Goal: Transaction & Acquisition: Purchase product/service

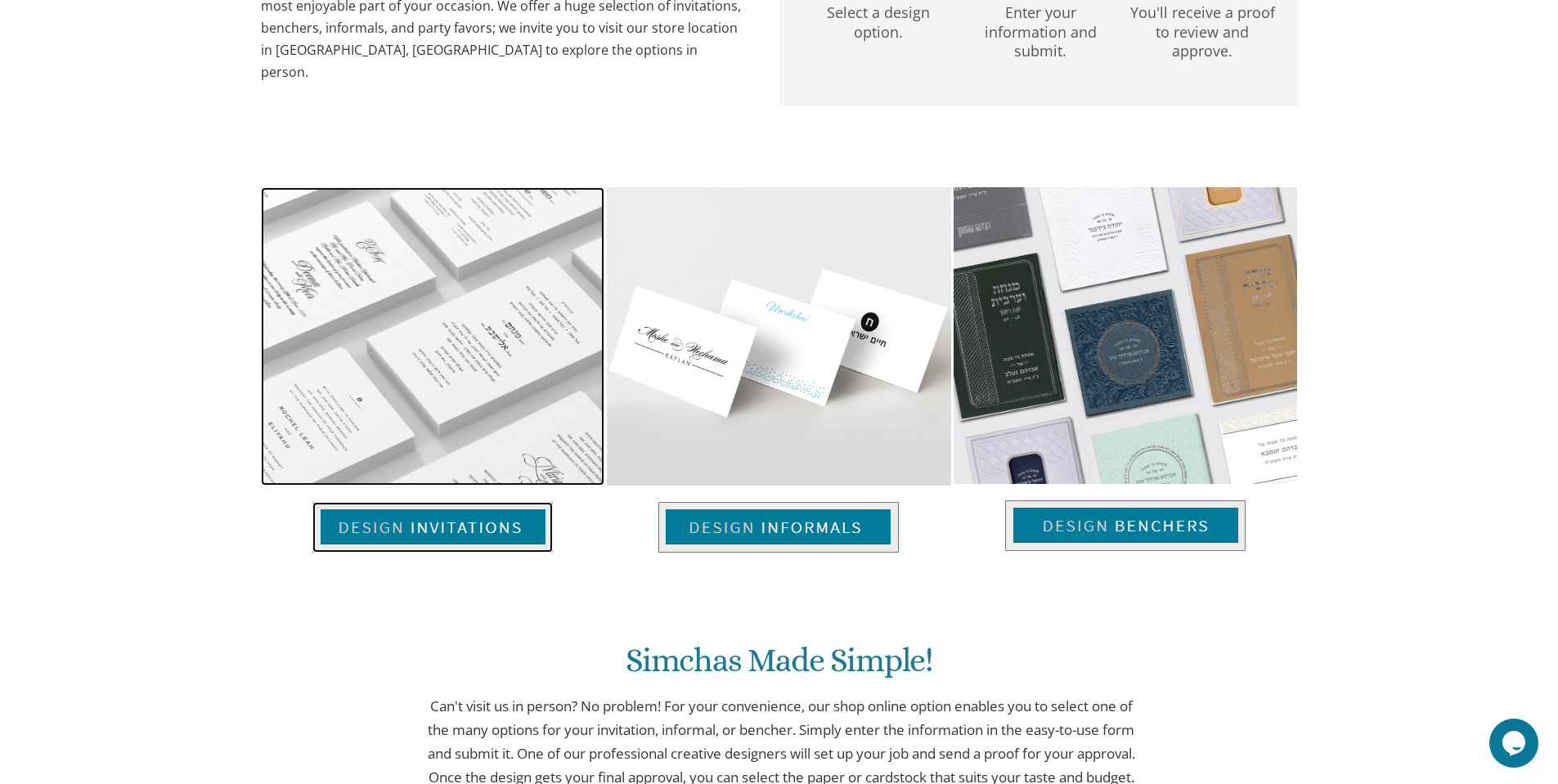
click at [408, 522] on img at bounding box center [432, 527] width 240 height 51
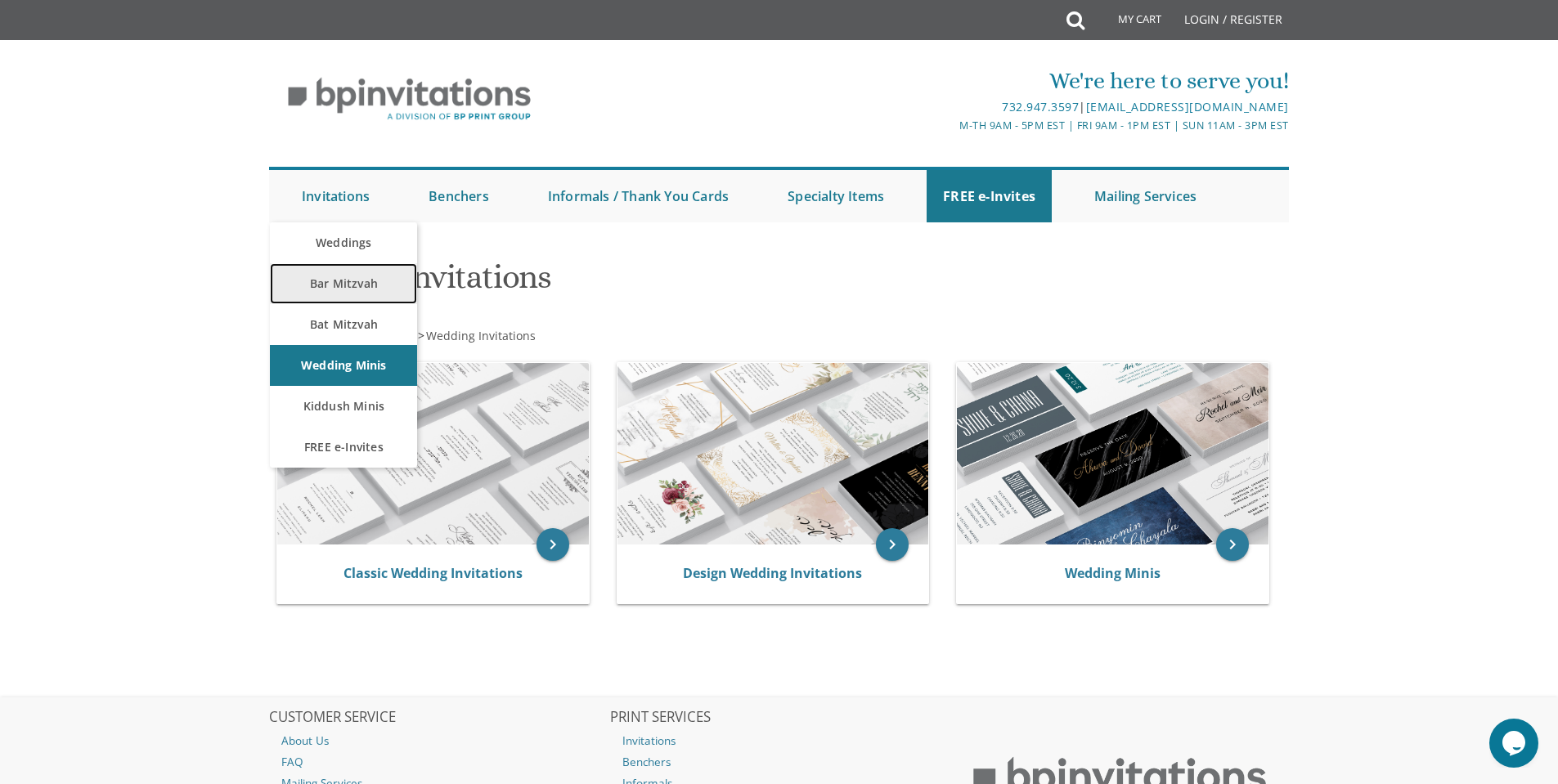
click at [357, 283] on link "Bar Mitzvah" at bounding box center [343, 284] width 148 height 41
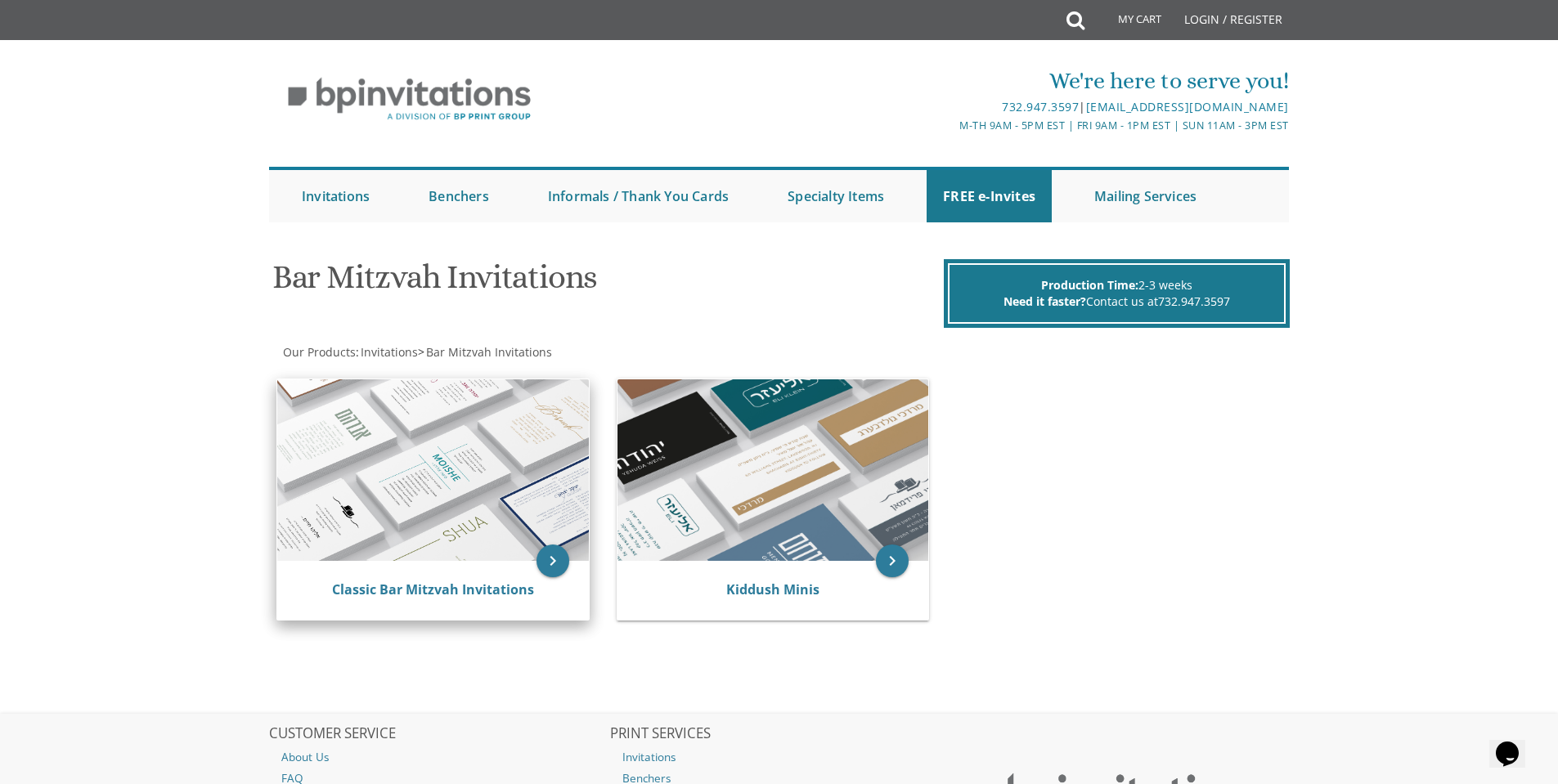
click at [417, 461] on img at bounding box center [433, 470] width 312 height 182
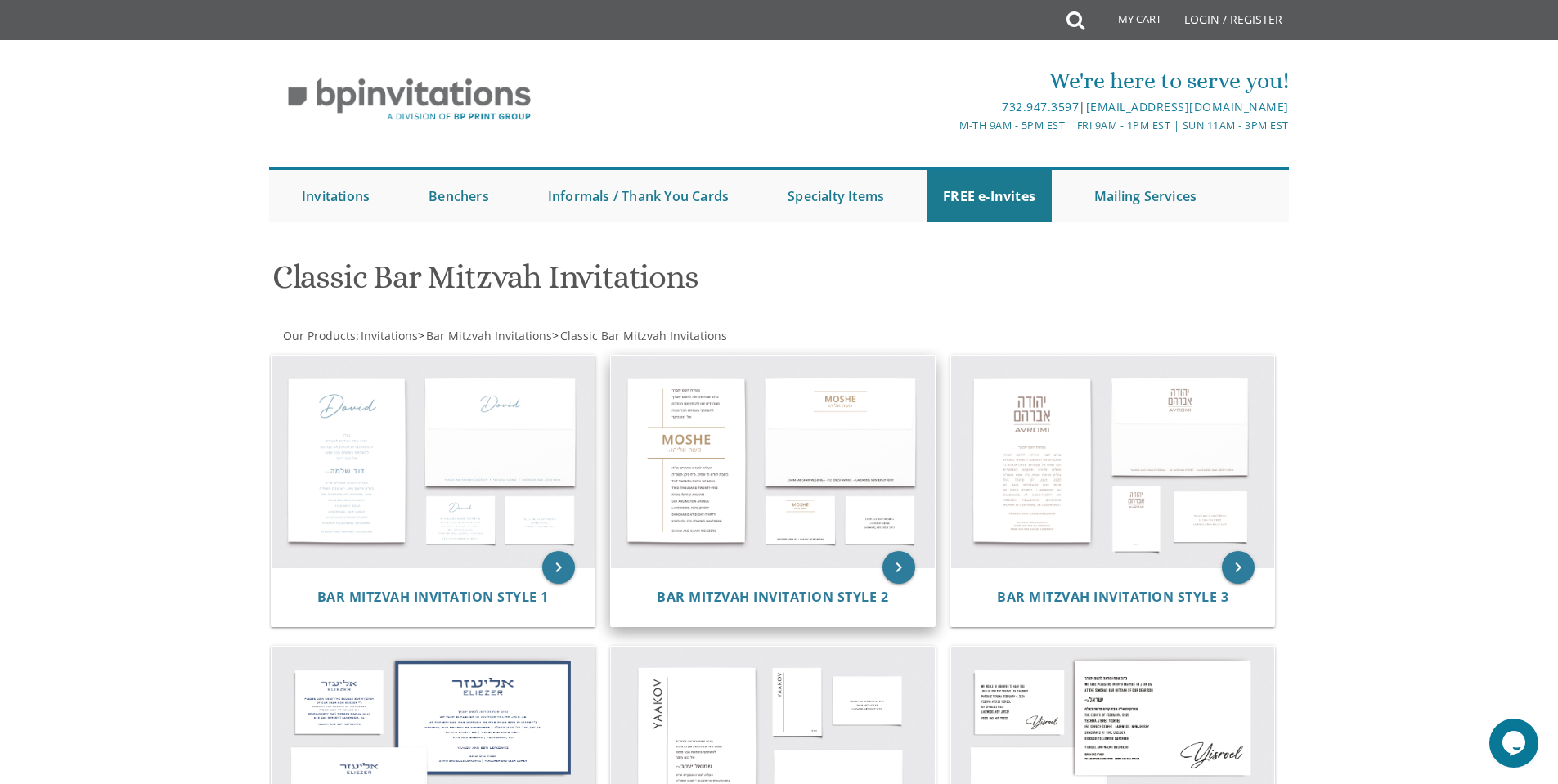
click at [737, 432] on img at bounding box center [772, 461] width 324 height 212
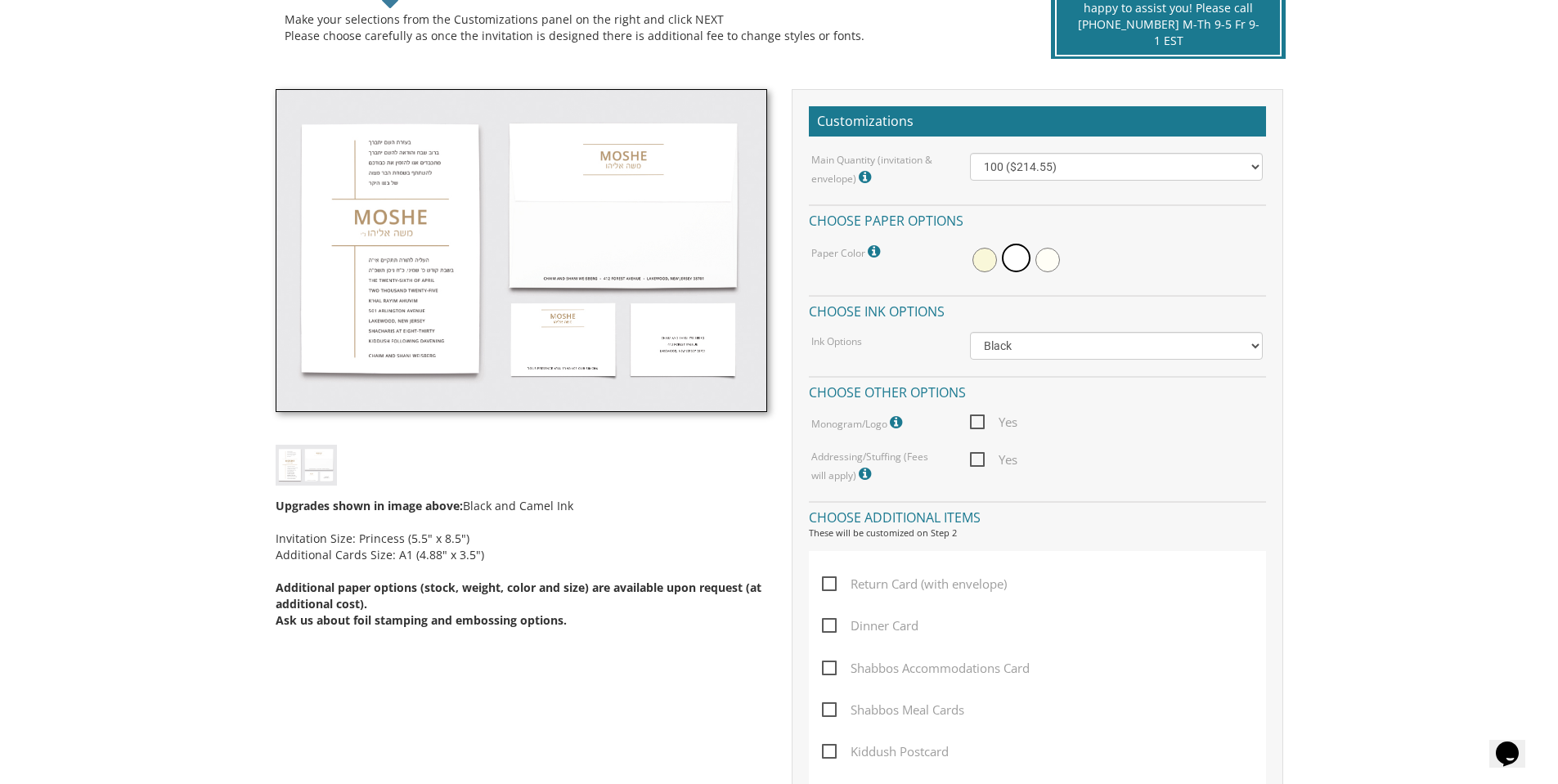
scroll to position [409, 0]
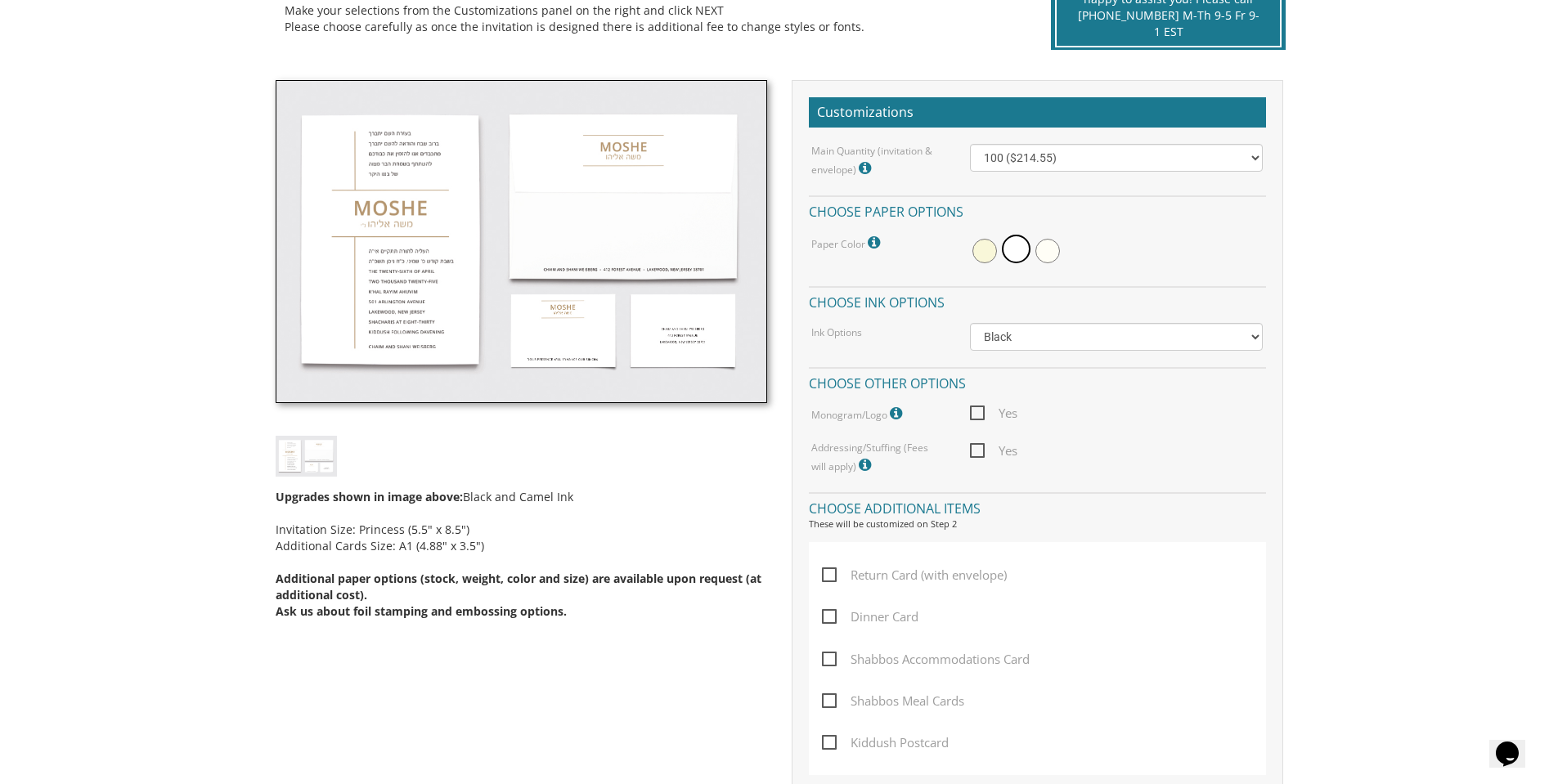
click at [410, 243] on img at bounding box center [521, 241] width 492 height 324
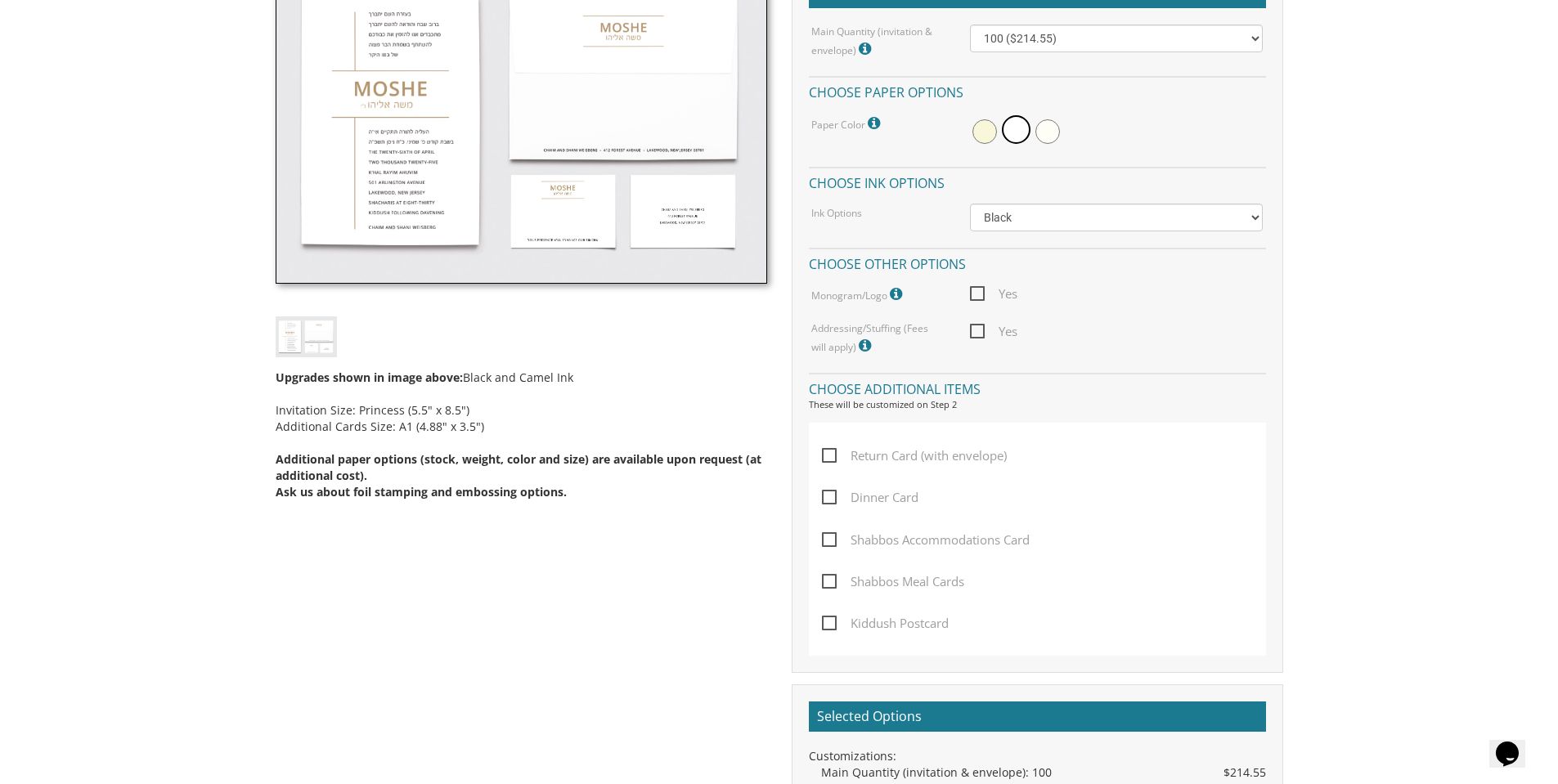
scroll to position [245, 0]
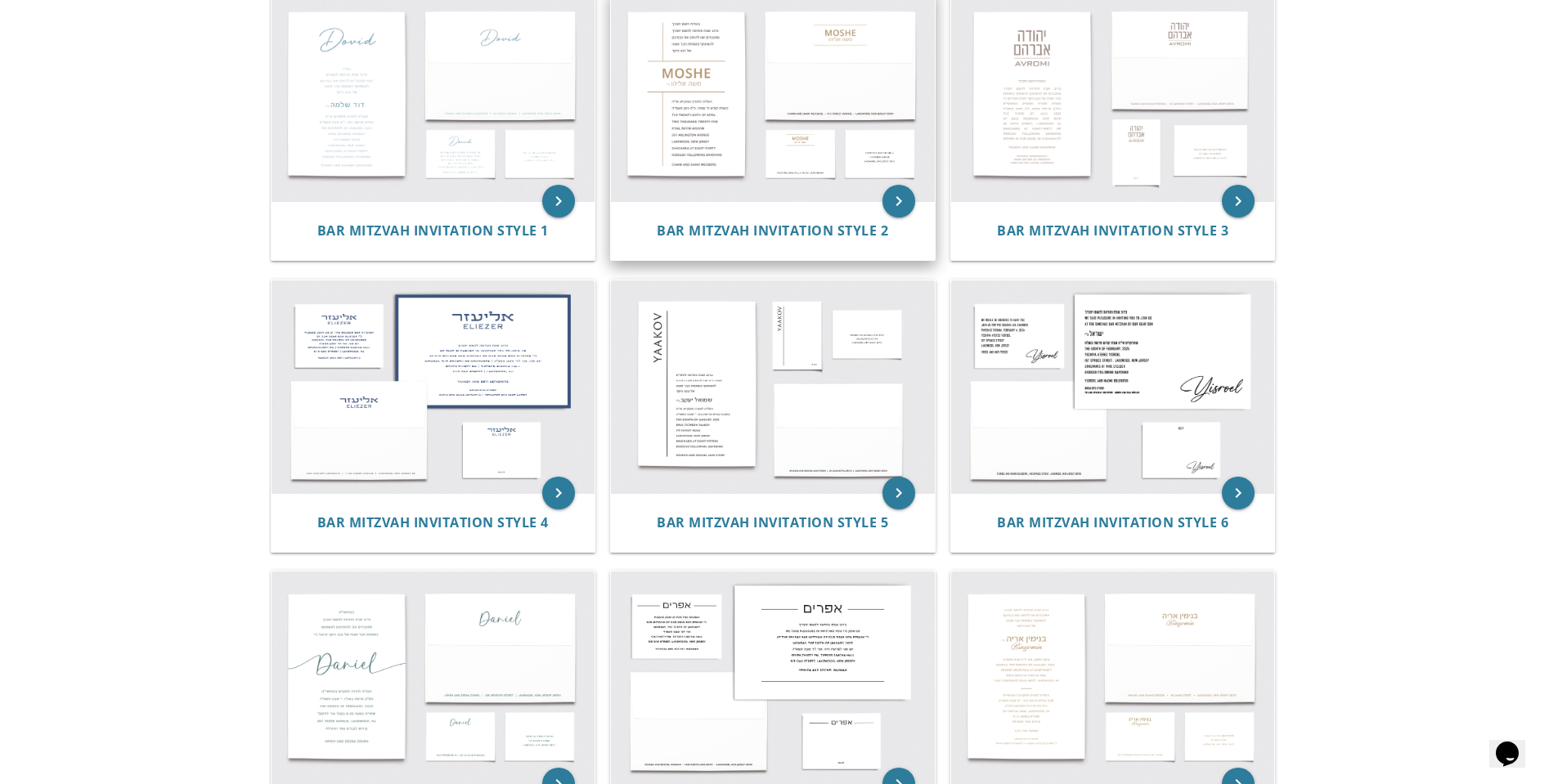
scroll to position [409, 0]
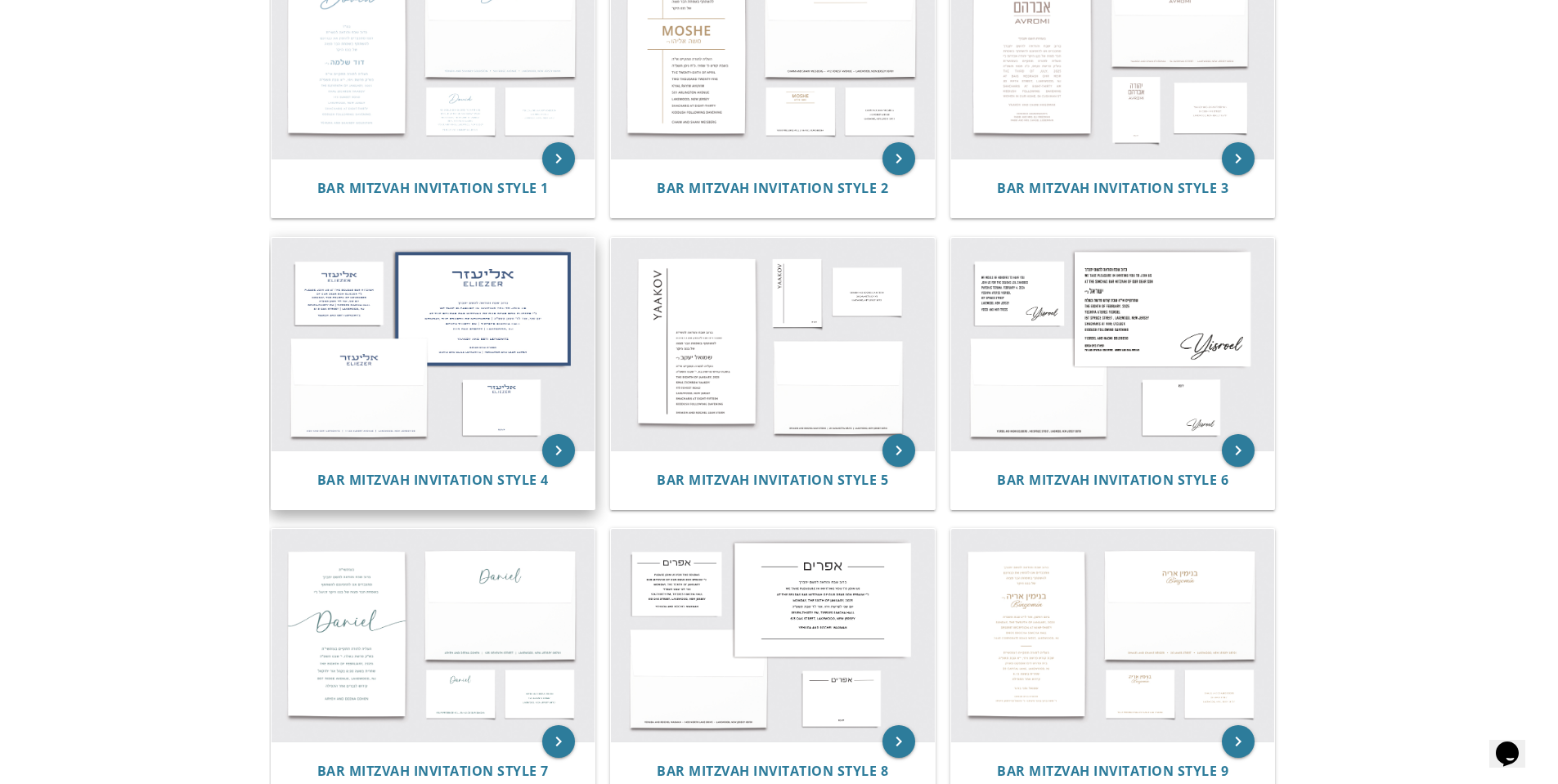
click at [458, 343] on img at bounding box center [433, 343] width 324 height 212
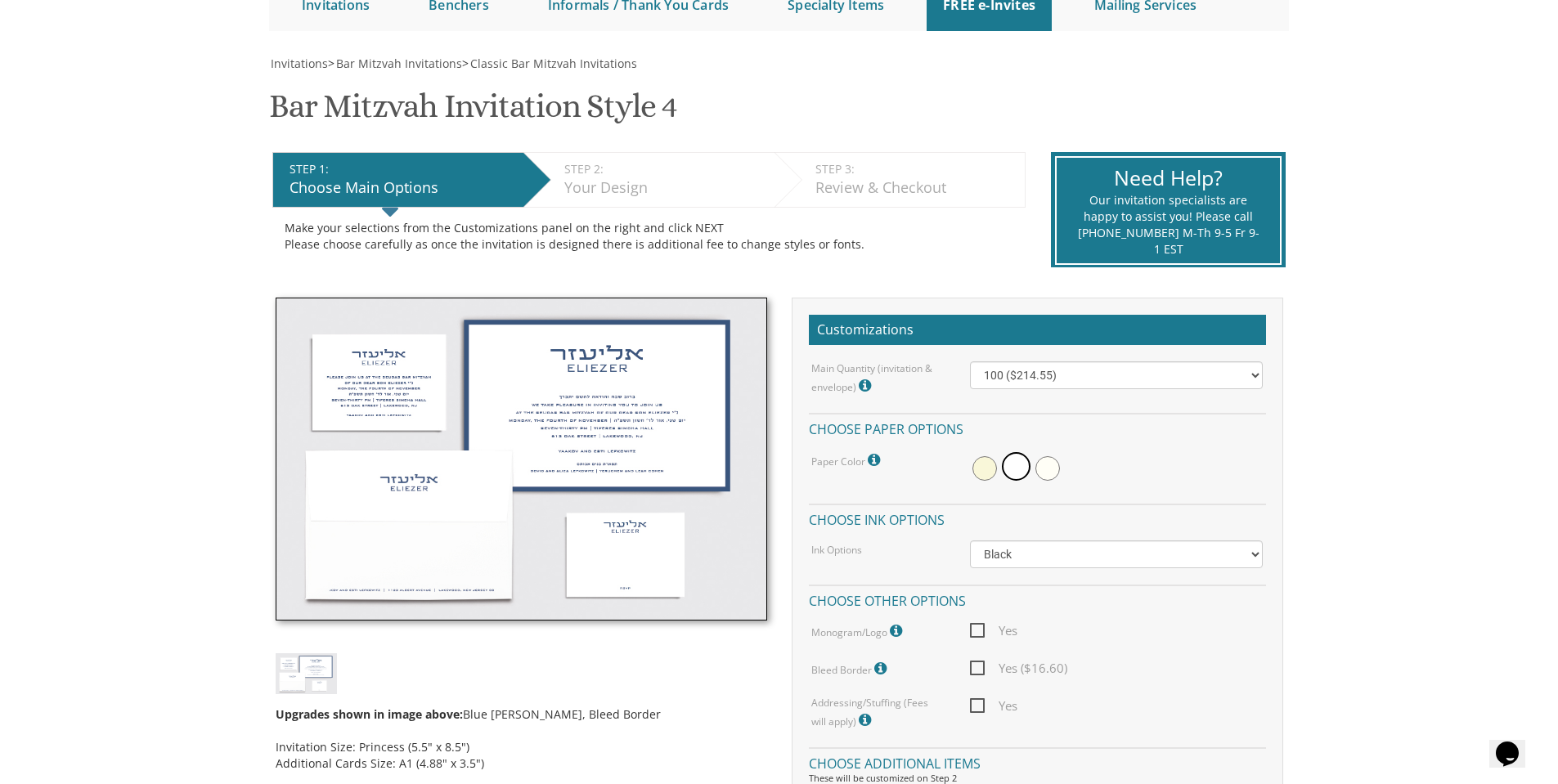
scroll to position [328, 0]
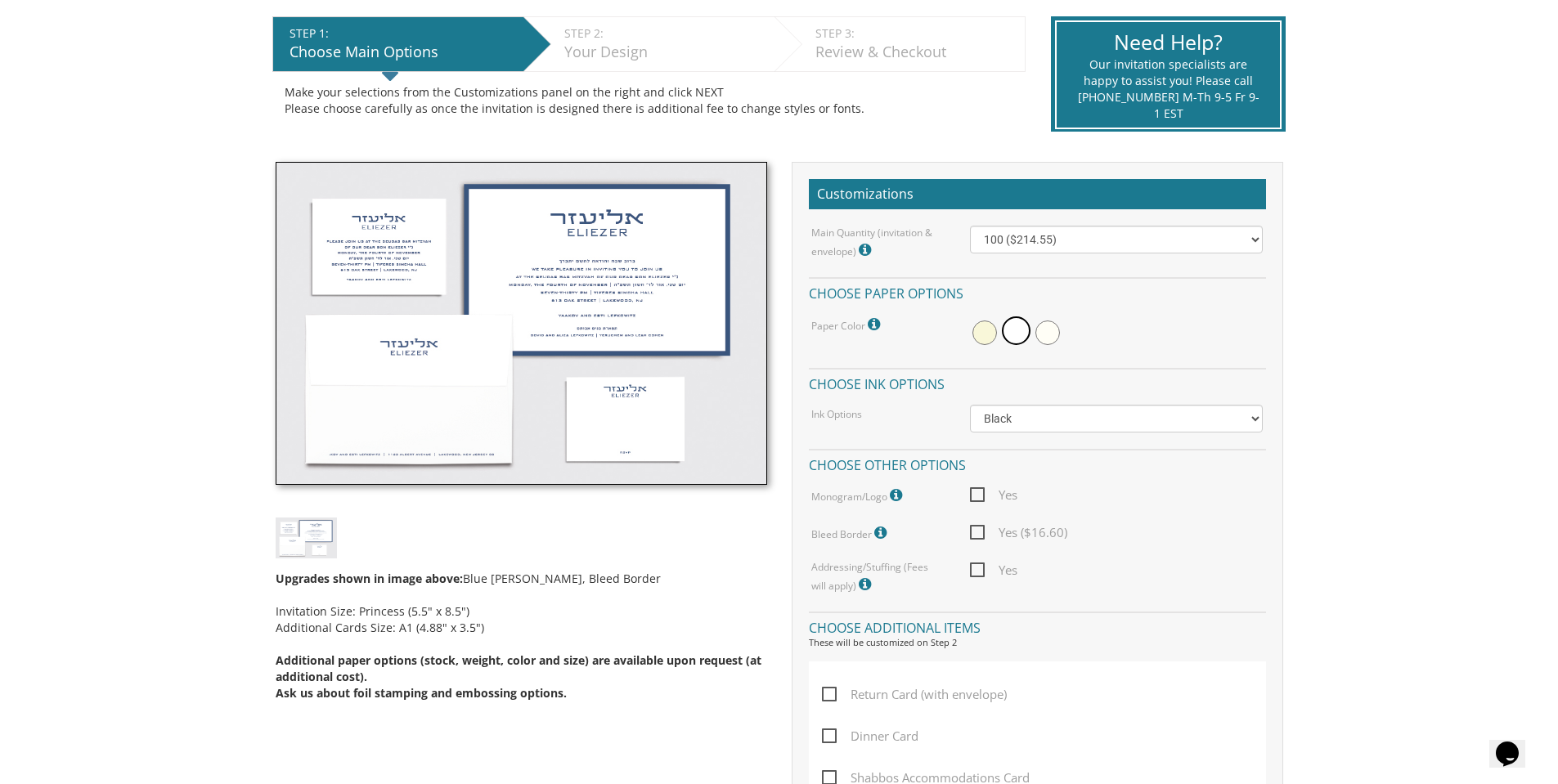
click at [613, 273] on img at bounding box center [521, 323] width 492 height 324
click at [612, 279] on img at bounding box center [521, 323] width 492 height 324
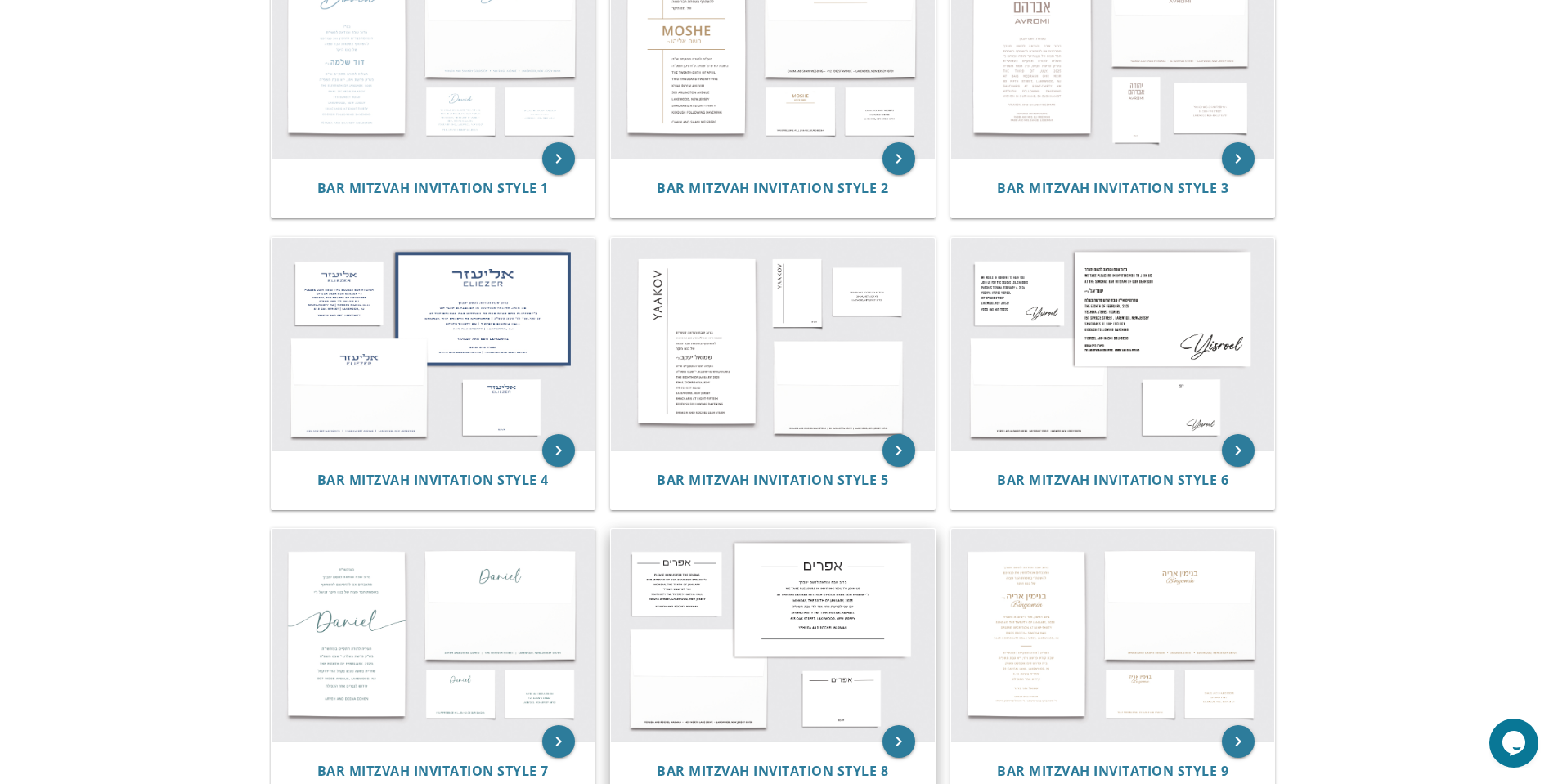
click at [782, 597] on img at bounding box center [772, 635] width 324 height 212
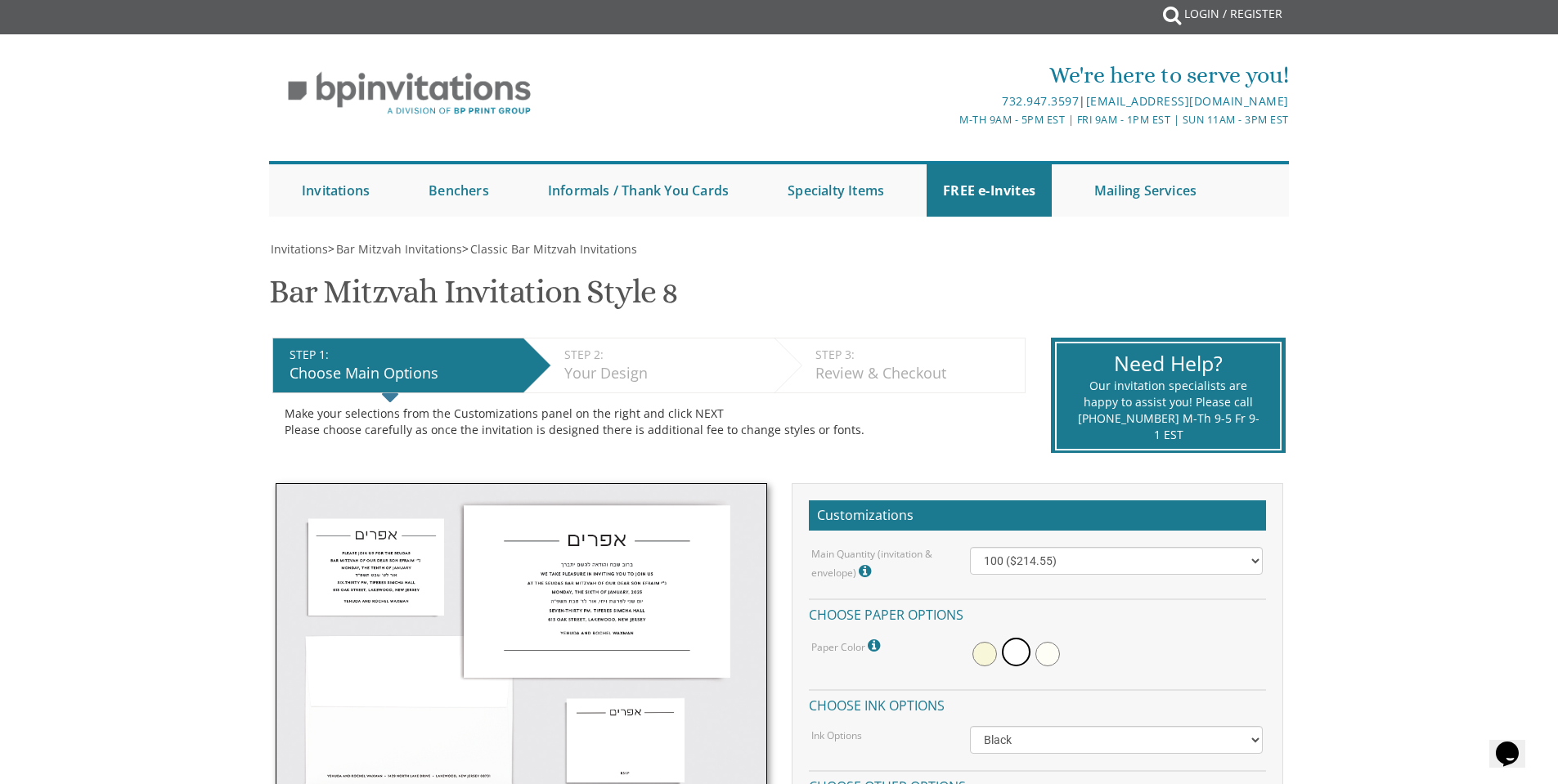
scroll to position [409, 0]
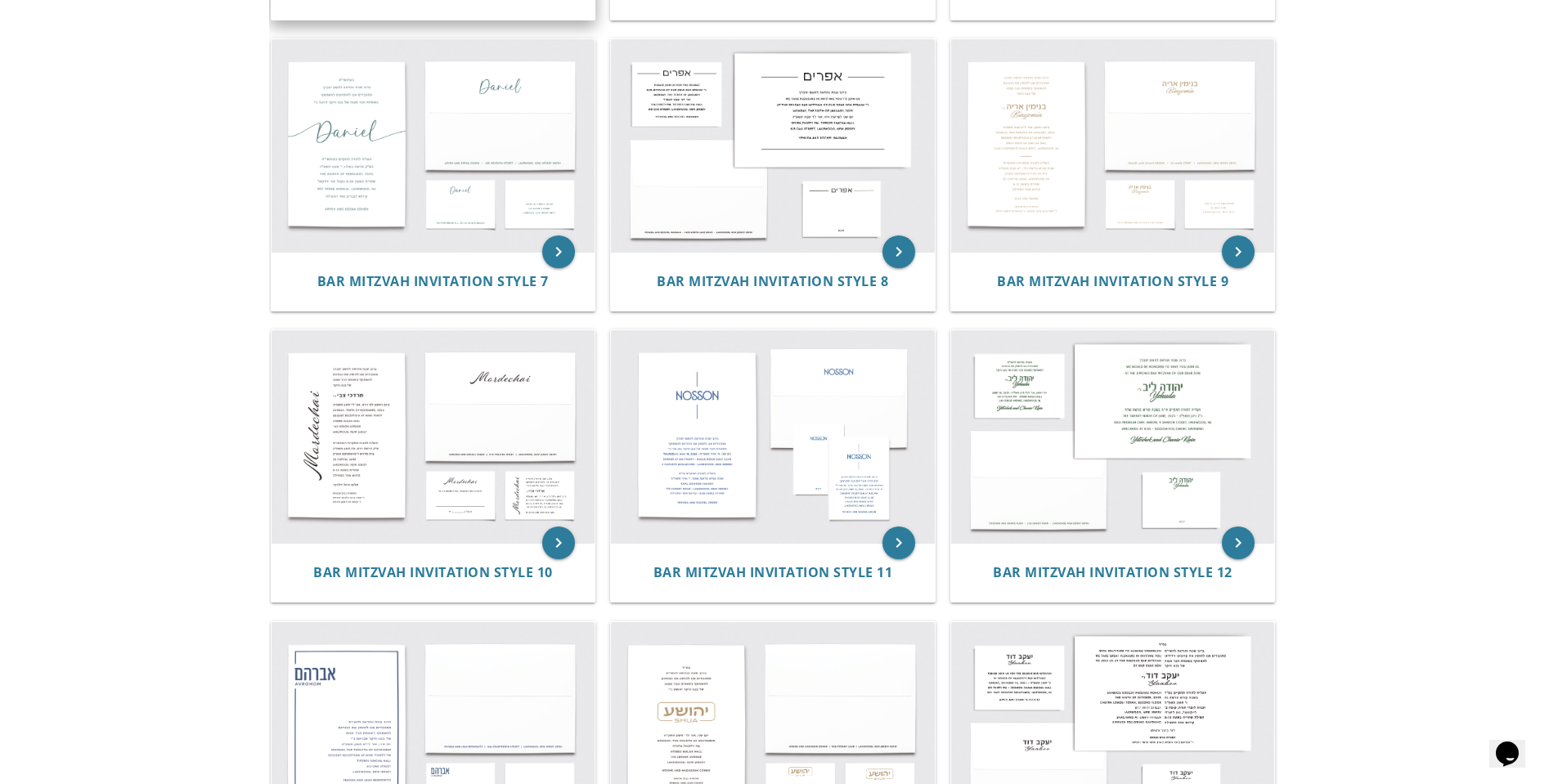
scroll to position [899, 0]
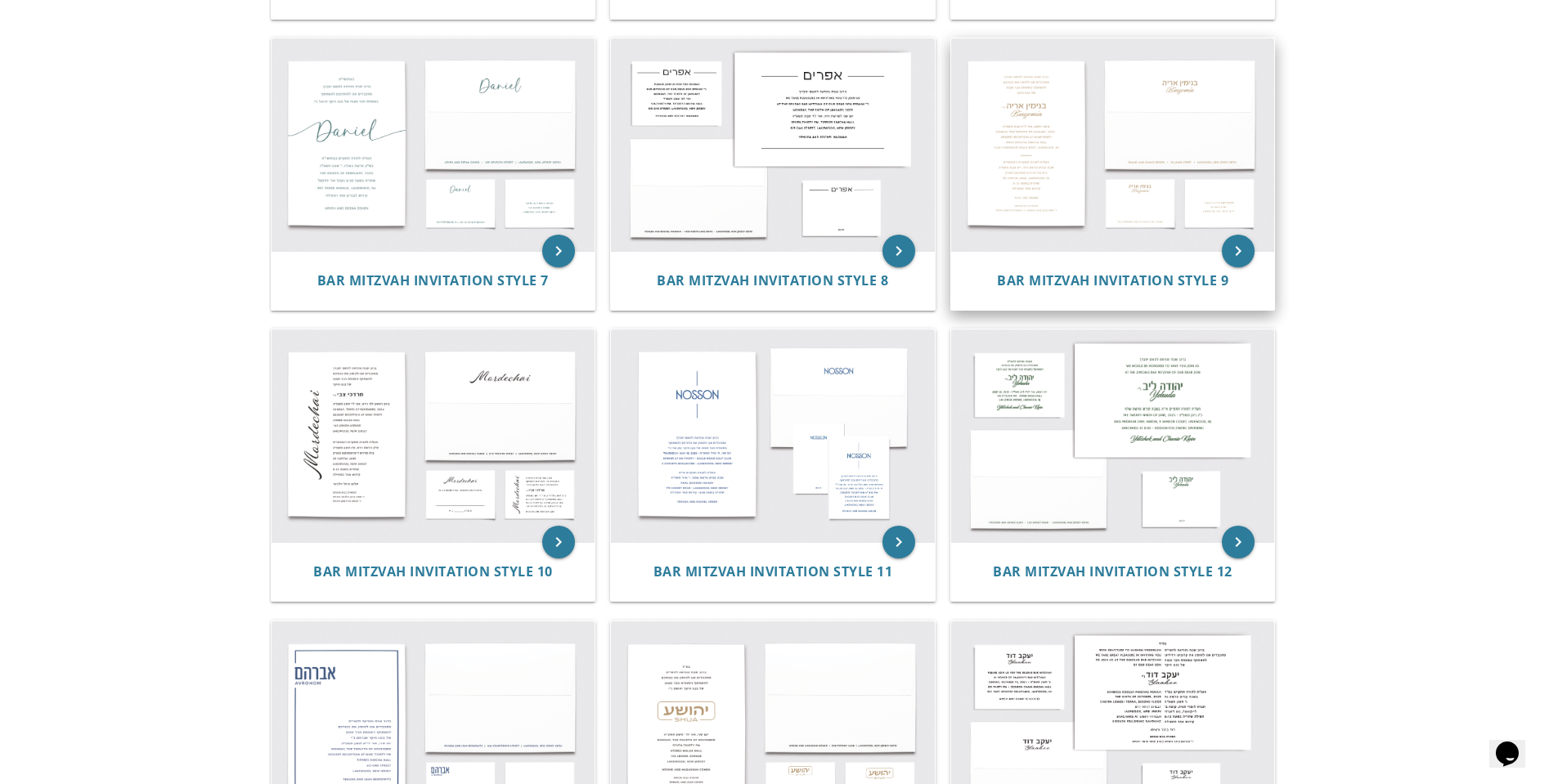
click at [1053, 138] on img at bounding box center [1113, 144] width 324 height 212
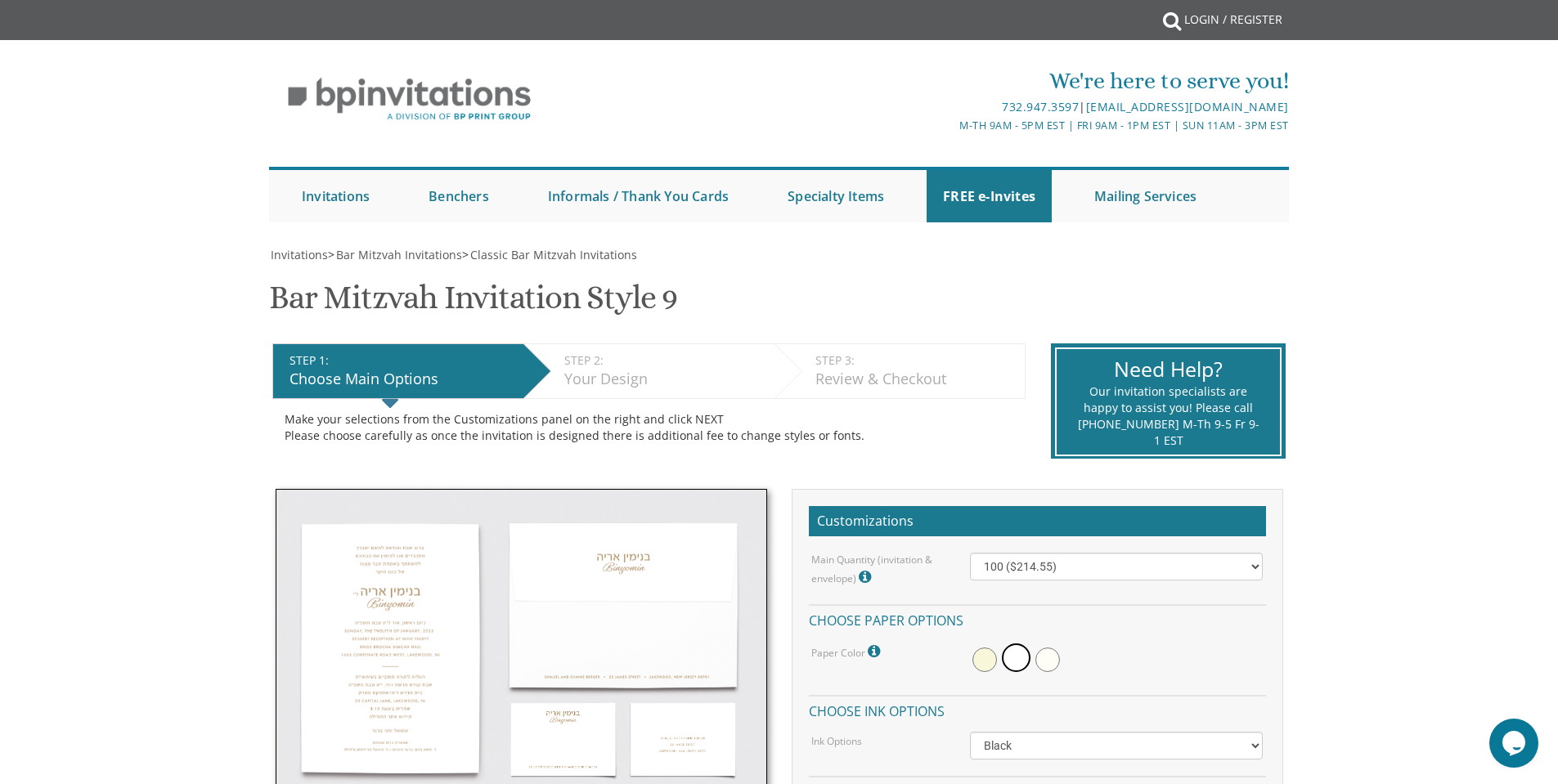
scroll to position [409, 0]
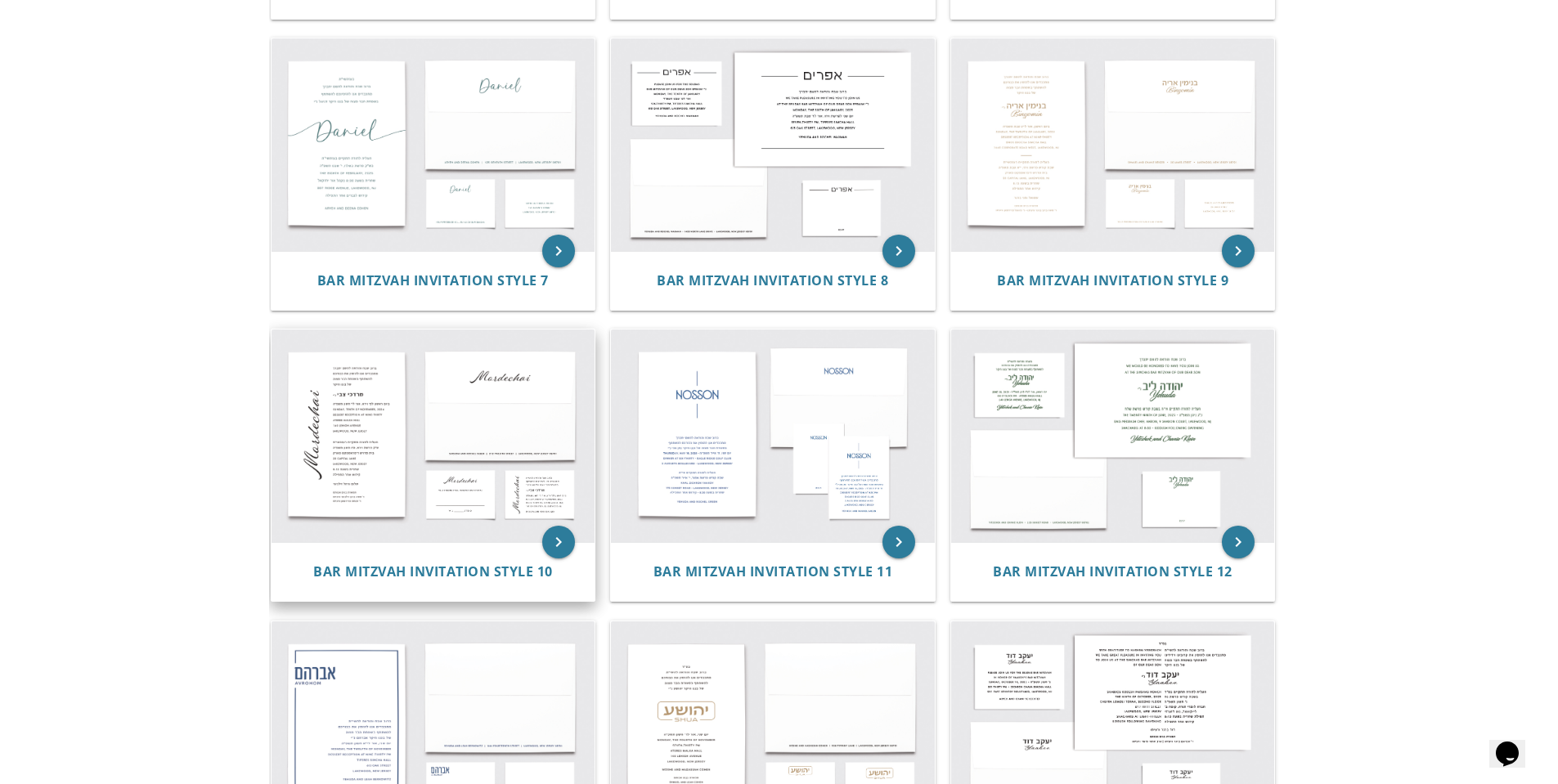
click at [395, 418] on img at bounding box center [433, 435] width 324 height 212
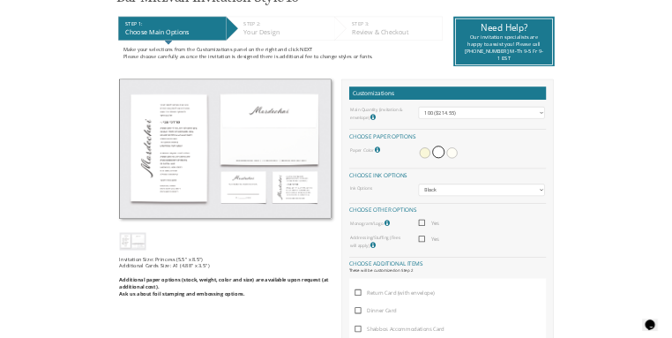
scroll to position [353, 0]
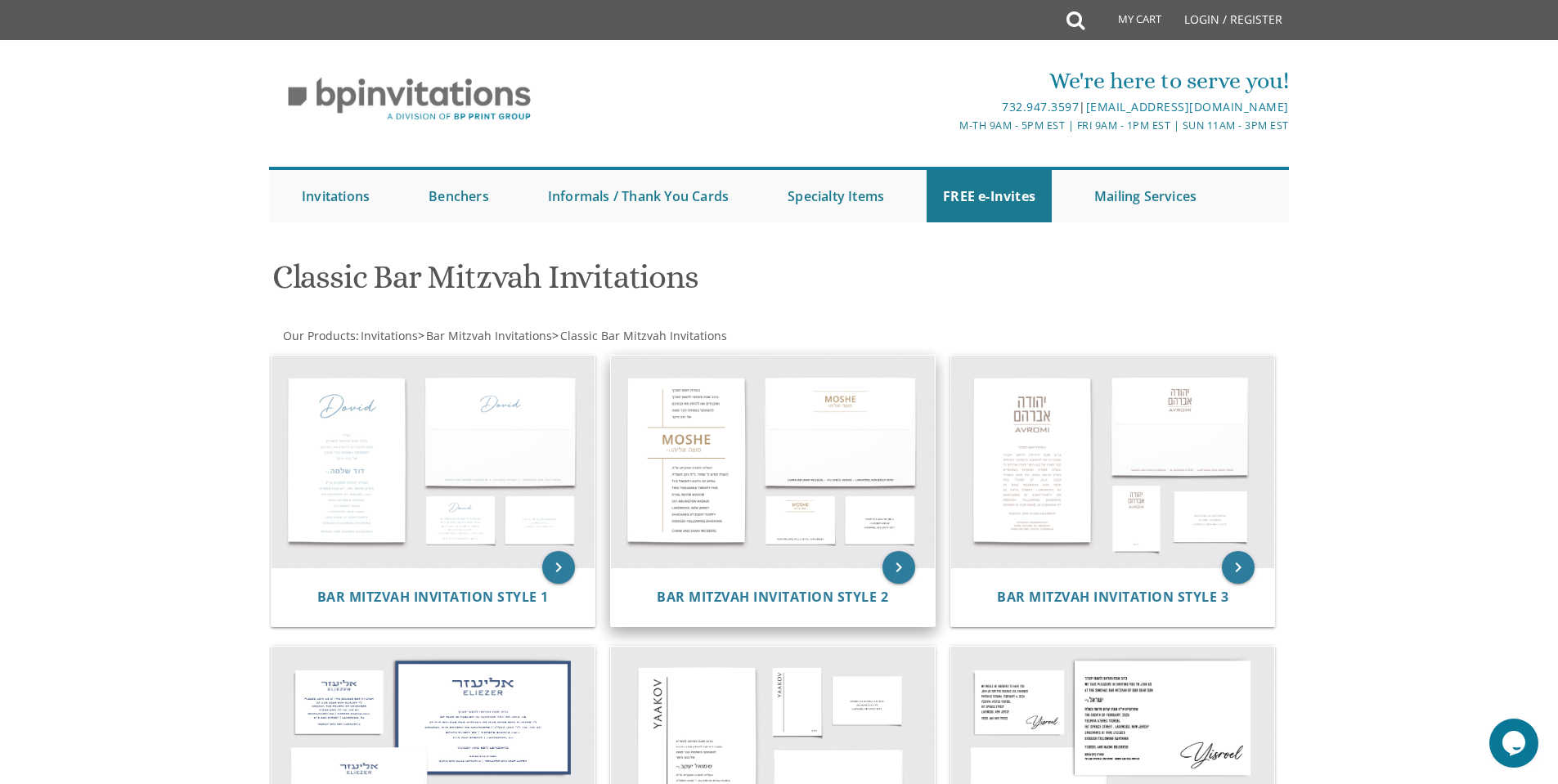
click at [766, 471] on img at bounding box center [772, 461] width 324 height 212
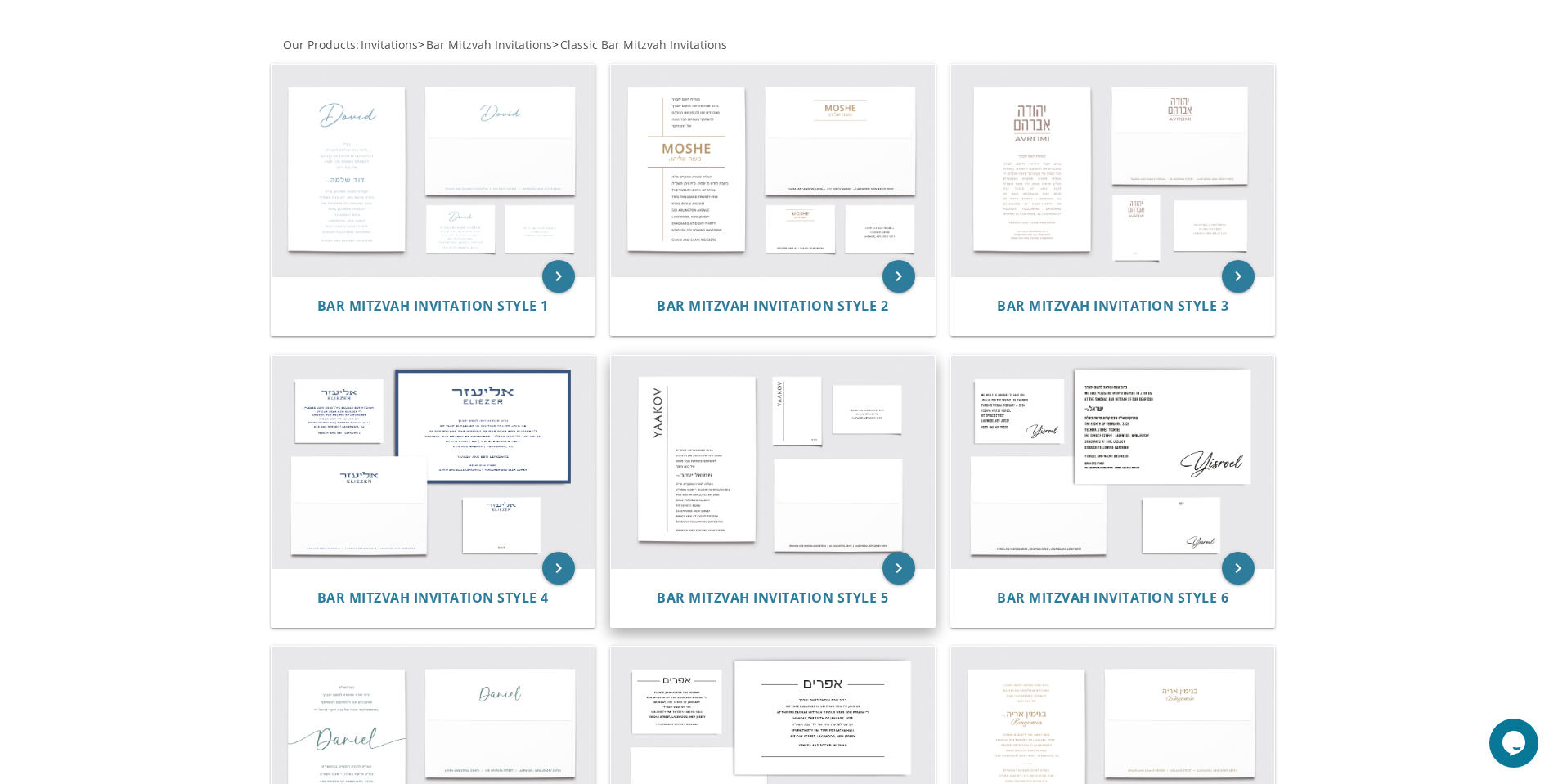
scroll to position [328, 0]
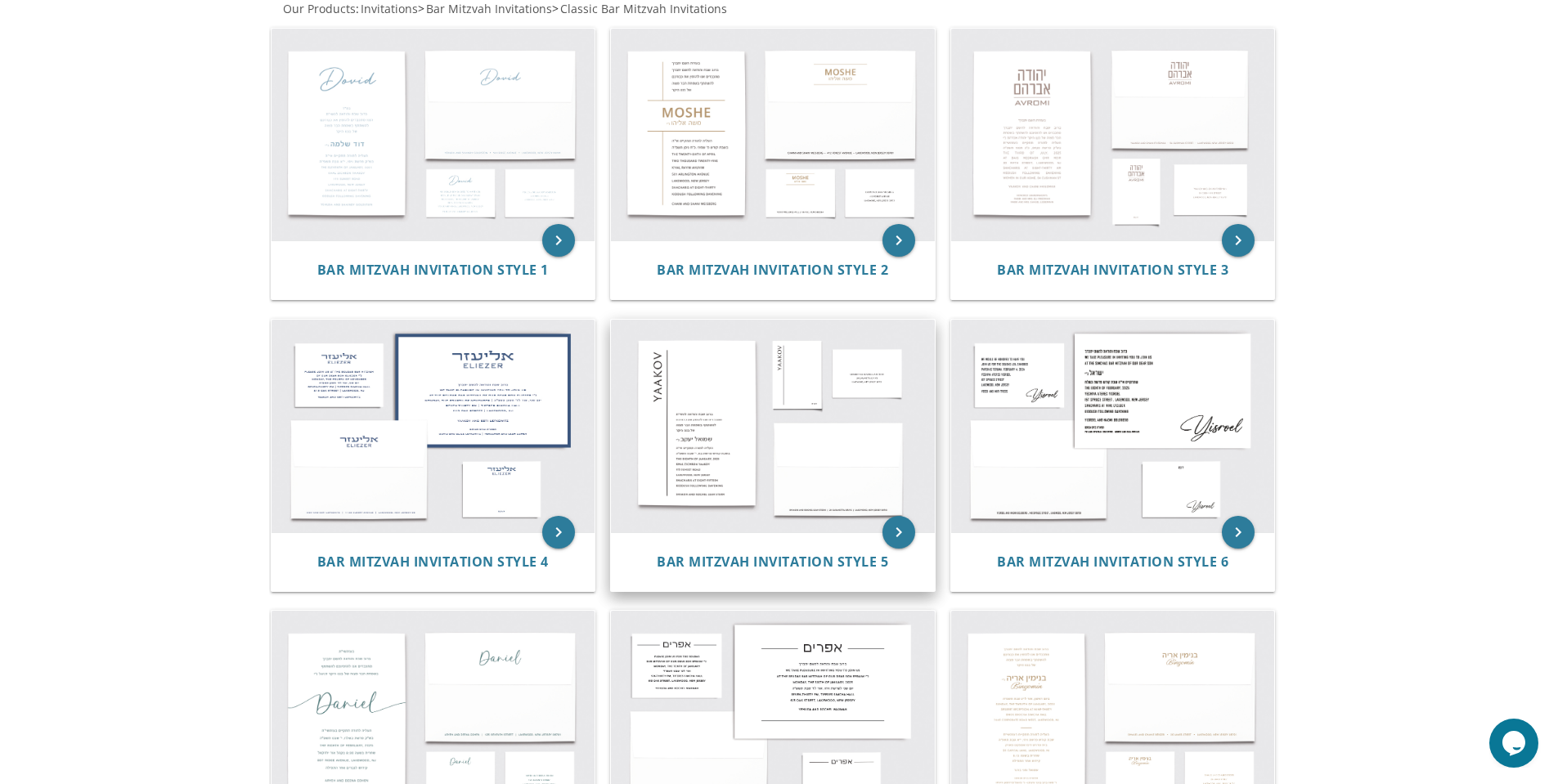
click at [745, 419] on img at bounding box center [772, 426] width 324 height 212
click at [452, 391] on img at bounding box center [433, 426] width 324 height 212
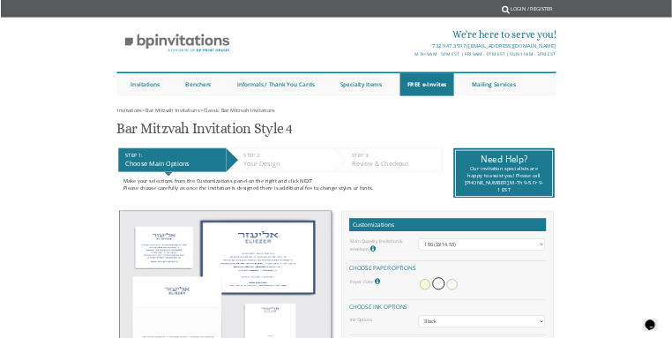
scroll to position [441, 0]
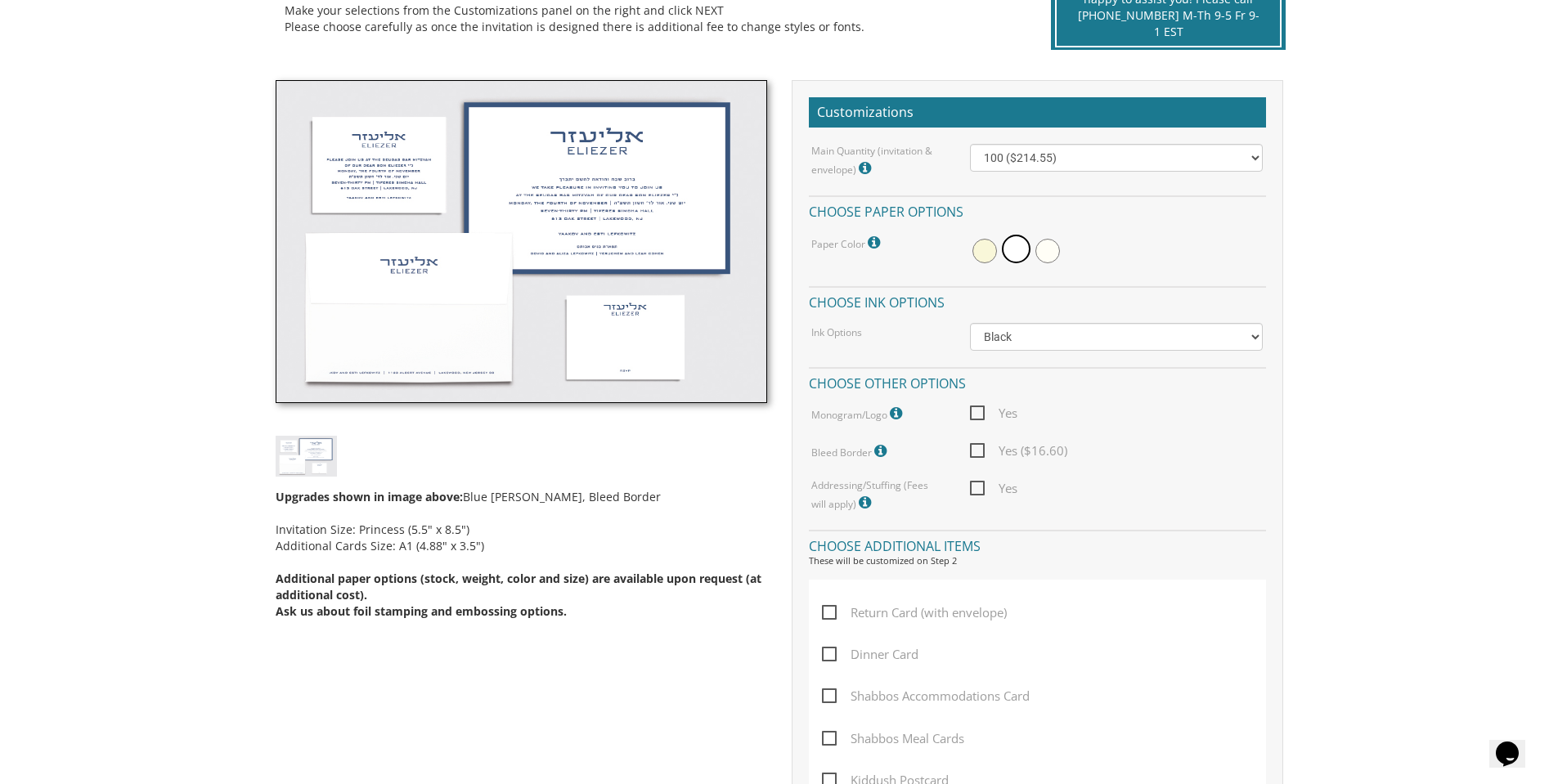
click at [663, 166] on img at bounding box center [521, 241] width 492 height 324
click at [632, 199] on img at bounding box center [521, 241] width 492 height 324
click at [543, 204] on img at bounding box center [521, 241] width 492 height 324
click at [543, 205] on img at bounding box center [521, 241] width 492 height 324
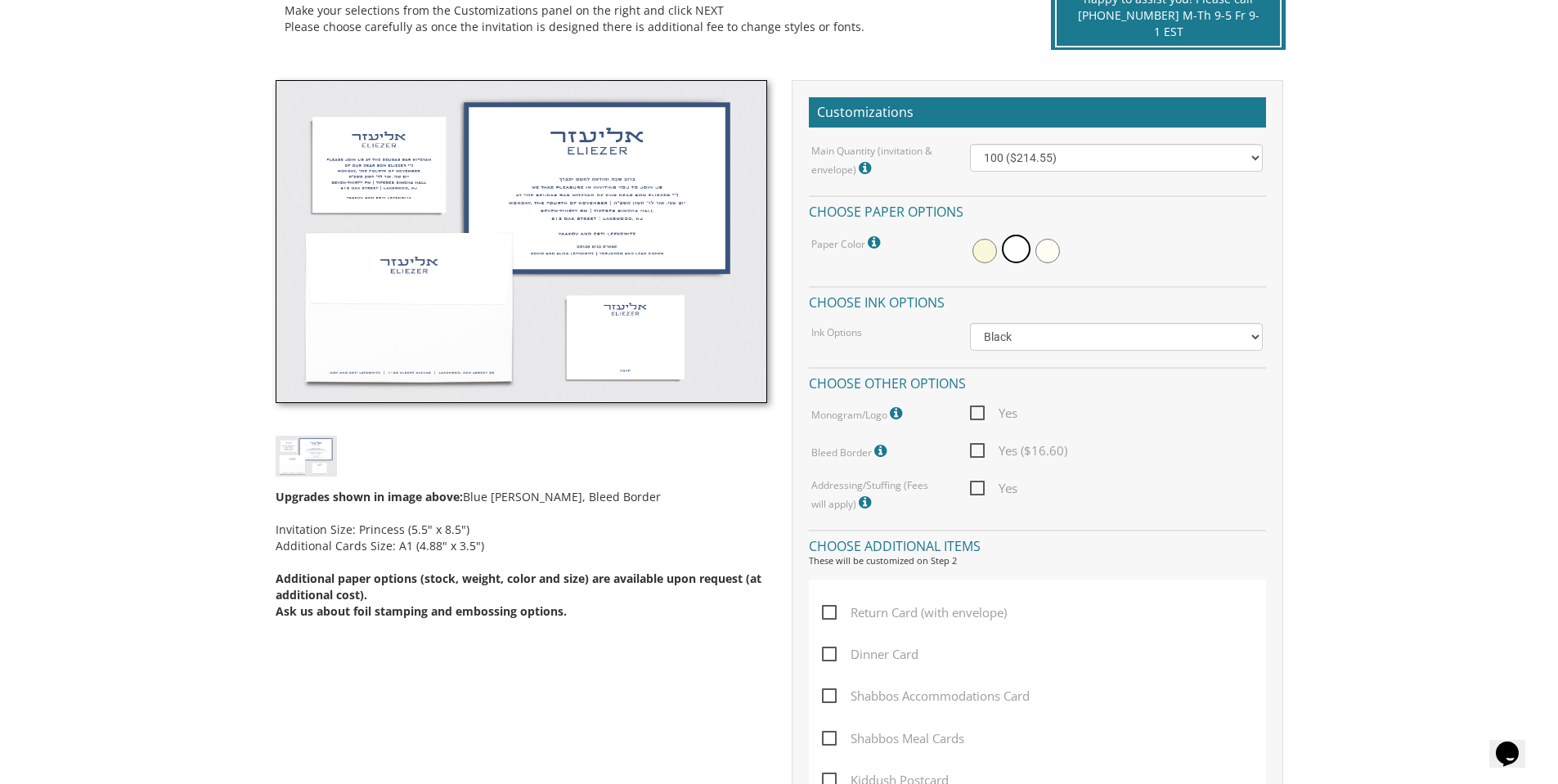
click at [1510, 26] on body "My Cart {{shoppingcart.totalQuantityDisplay}} Total: {{shoppingcart.subtotal}} …" at bounding box center [779, 670] width 1558 height 2159
click at [630, 205] on img at bounding box center [521, 241] width 492 height 324
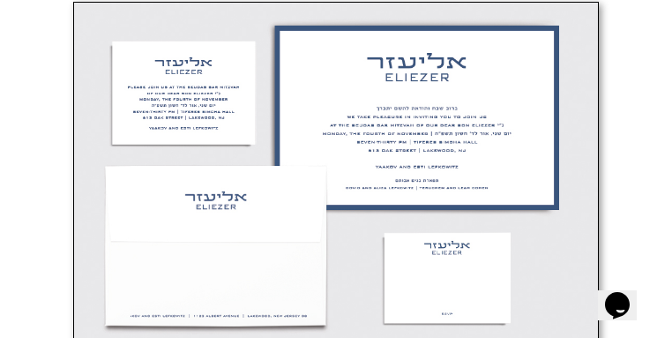
scroll to position [828, 0]
